Goal: Information Seeking & Learning: Learn about a topic

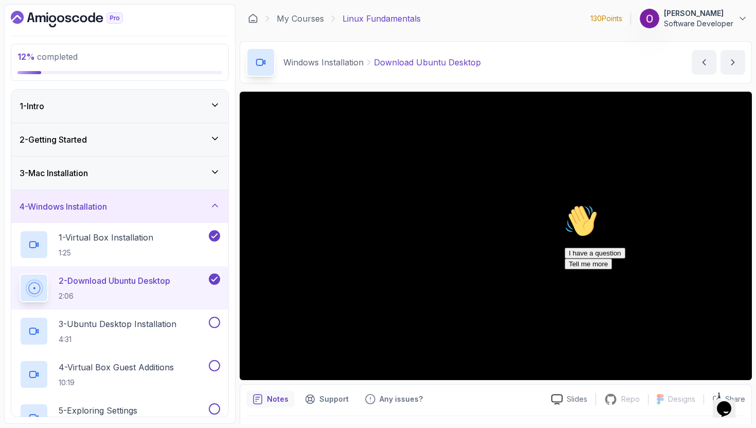
click at [95, 113] on div "1 - Intro" at bounding box center [119, 106] width 217 height 33
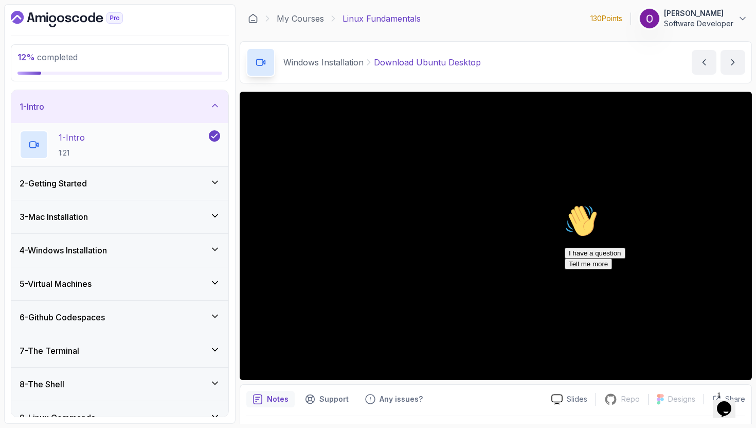
click at [96, 134] on div "1 - Intro 1:21" at bounding box center [113, 144] width 187 height 29
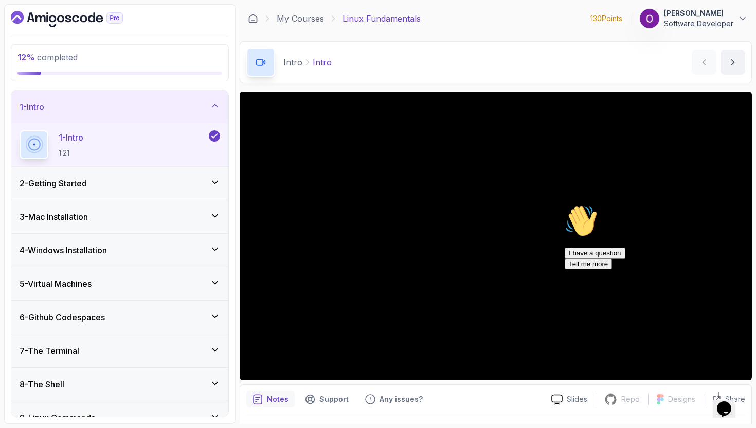
click at [617, 410] on button "Opens Chat This icon Opens the chat window." at bounding box center [724, 408] width 23 height 17
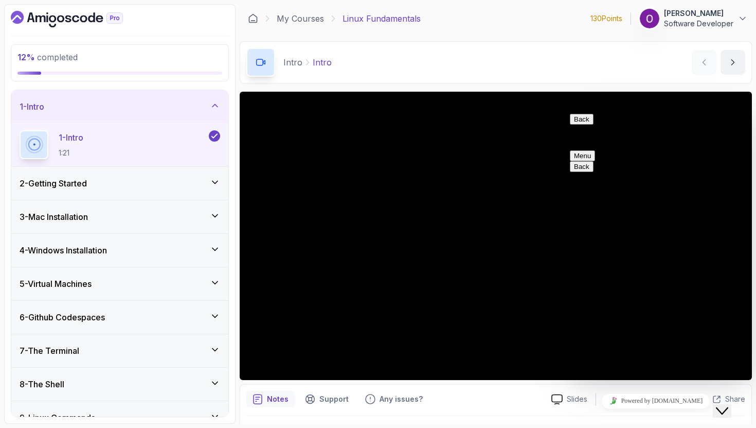
click at [617, 407] on div "Close Chat This icon closes the chat window." at bounding box center [722, 410] width 12 height 12
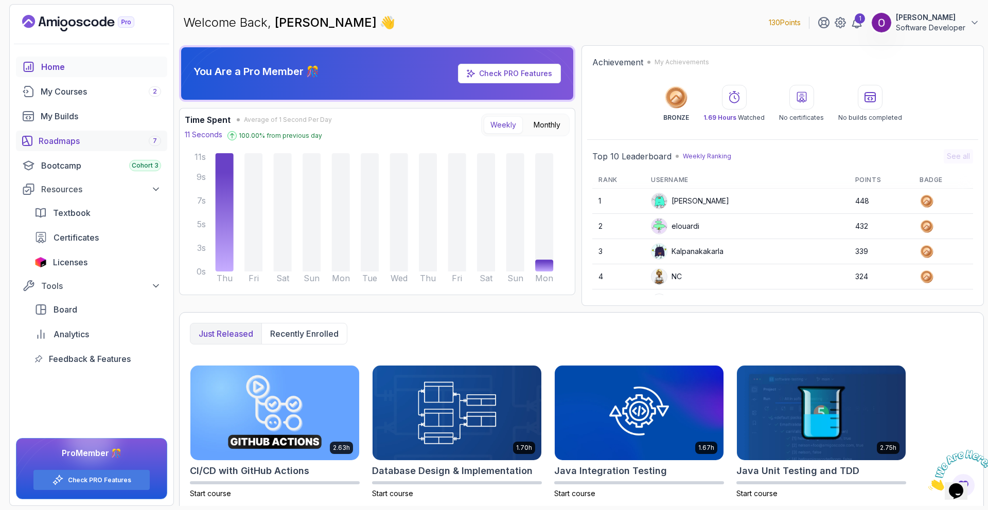
click at [72, 137] on div "Roadmaps 7" at bounding box center [100, 141] width 122 height 12
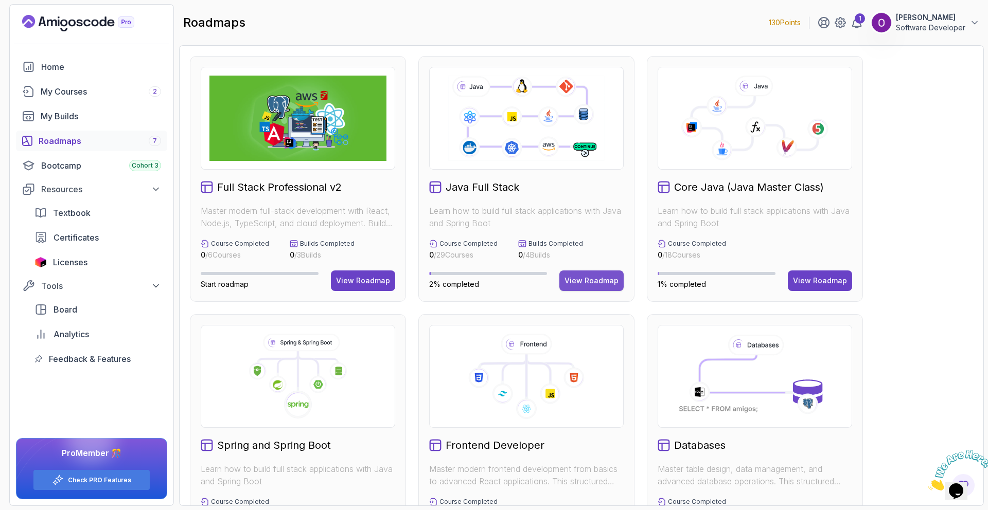
click at [601, 289] on button "View Roadmap" at bounding box center [591, 281] width 64 height 21
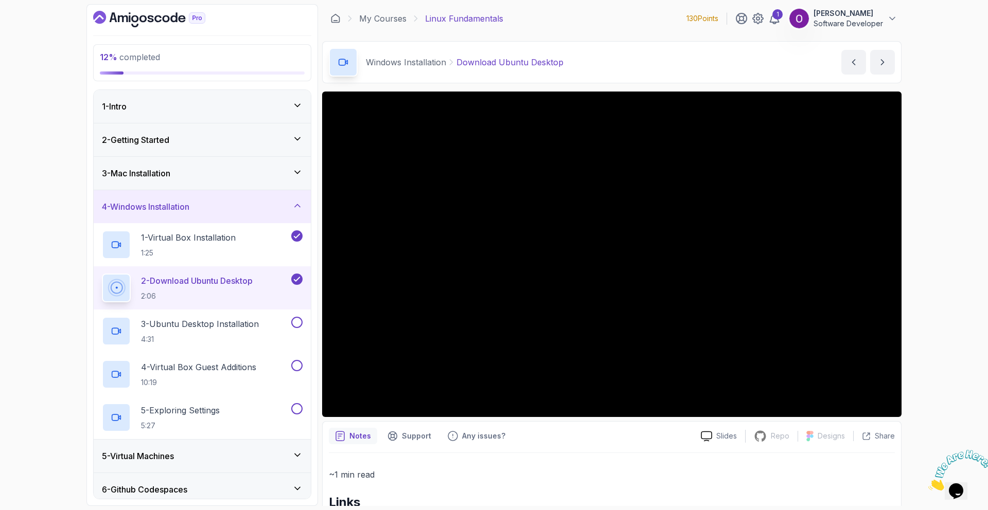
click at [183, 100] on div "1 - Intro" at bounding box center [202, 106] width 201 height 12
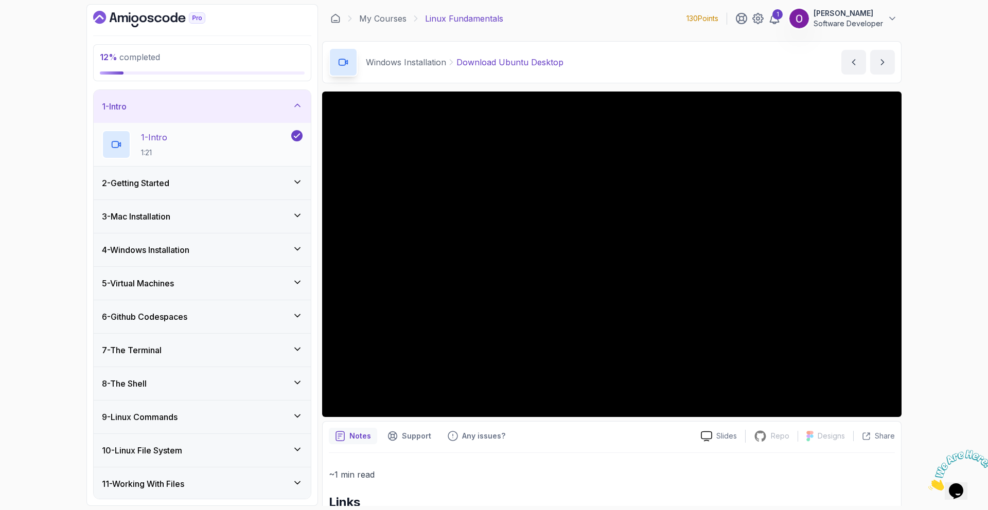
click at [150, 138] on p "1 - Intro" at bounding box center [154, 137] width 26 height 12
